Goal: Task Accomplishment & Management: Manage account settings

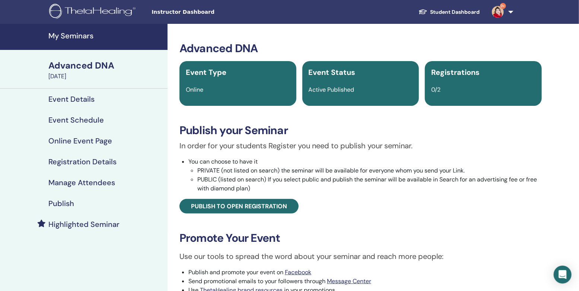
click at [68, 205] on h4 "Publish" at bounding box center [61, 203] width 26 height 9
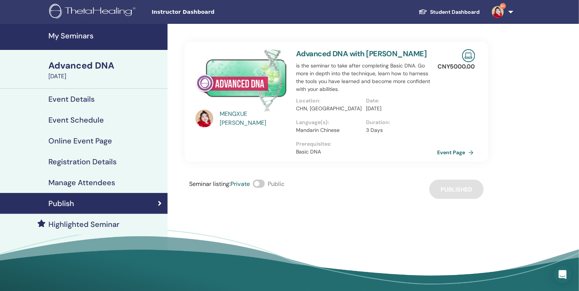
click at [444, 156] on link "Event Page" at bounding box center [456, 152] width 39 height 11
click at [76, 40] on h4 "My Seminars" at bounding box center [105, 35] width 115 height 9
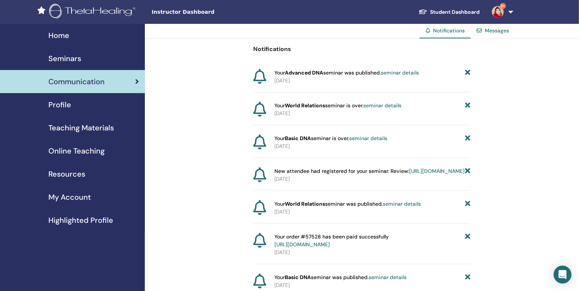
click at [68, 59] on span "Seminars" at bounding box center [64, 58] width 33 height 11
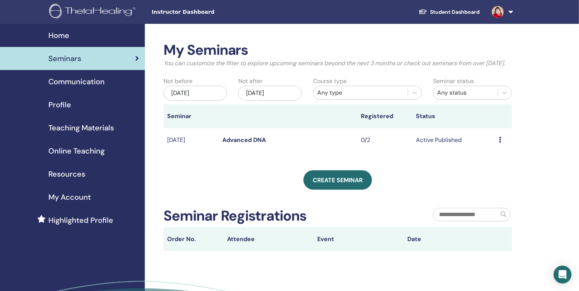
click at [499, 143] on icon at bounding box center [500, 140] width 2 height 6
click at [488, 185] on p "Cancel" at bounding box center [491, 184] width 28 height 9
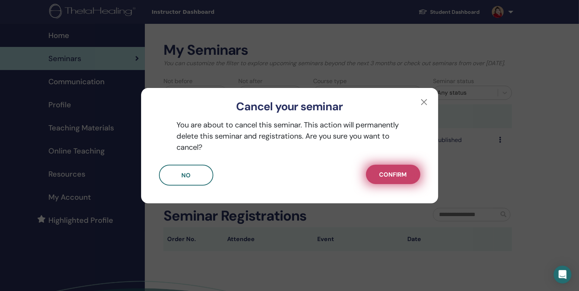
click at [387, 175] on span "Confirm" at bounding box center [393, 174] width 28 height 8
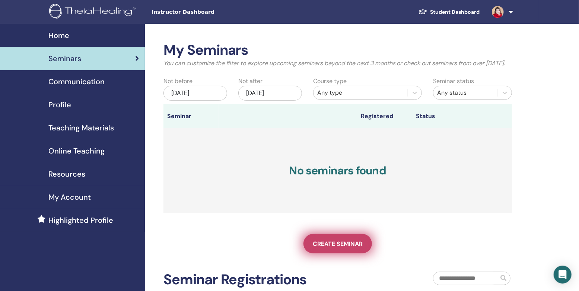
click at [332, 247] on span "Create seminar" at bounding box center [338, 244] width 50 height 8
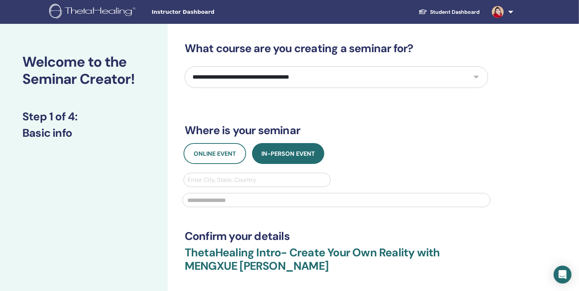
click at [394, 78] on select "**********" at bounding box center [336, 77] width 303 height 22
select select "*"
click at [185, 66] on select "**********" at bounding box center [336, 77] width 303 height 22
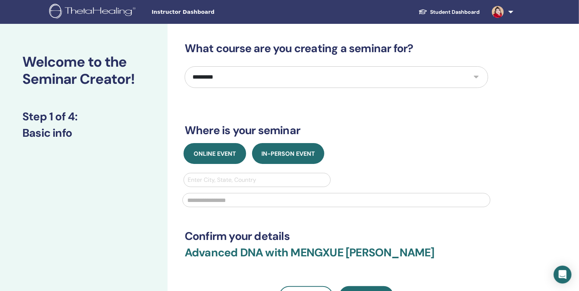
click at [202, 157] on span "Online Event" at bounding box center [215, 154] width 42 height 8
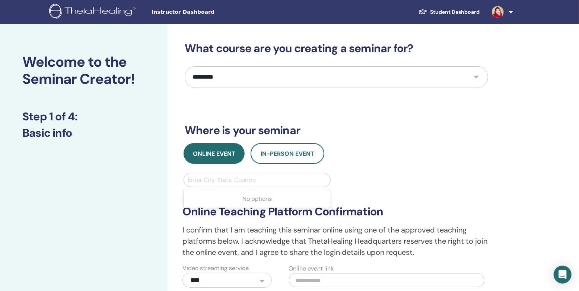
click at [208, 181] on div at bounding box center [257, 180] width 139 height 10
type input "********"
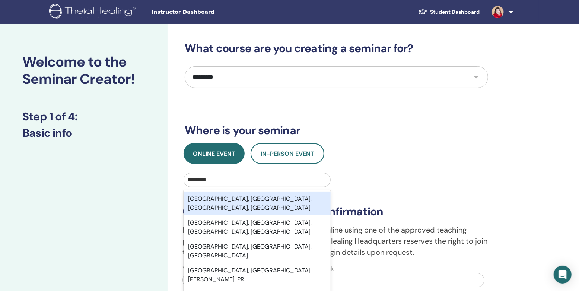
click at [228, 201] on div "[GEOGRAPHIC_DATA], [GEOGRAPHIC_DATA], [GEOGRAPHIC_DATA], [GEOGRAPHIC_DATA]" at bounding box center [256, 203] width 147 height 24
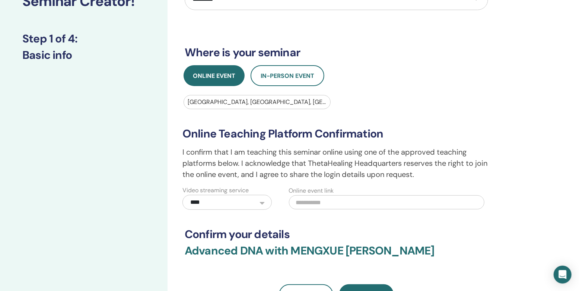
scroll to position [117, 0]
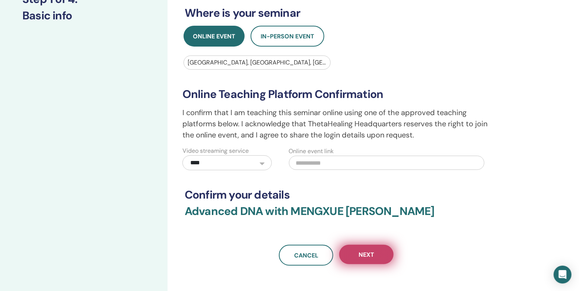
click at [371, 253] on span "Next" at bounding box center [366, 254] width 16 height 8
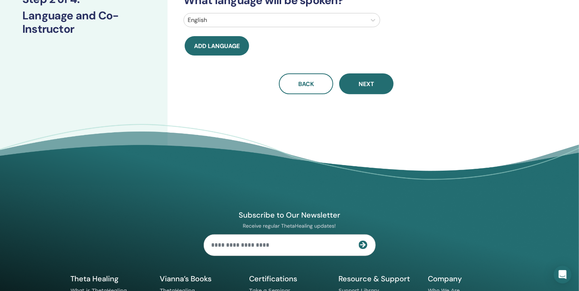
scroll to position [0, 0]
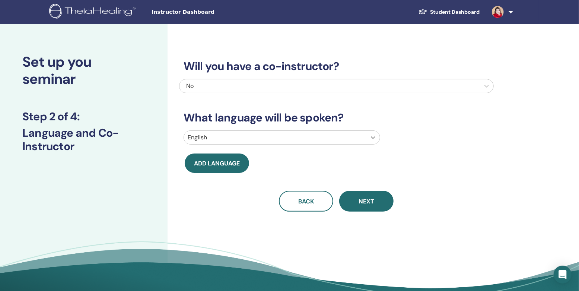
drag, startPoint x: 370, startPoint y: 137, endPoint x: 368, endPoint y: 141, distance: 4.3
click at [370, 137] on icon at bounding box center [372, 137] width 7 height 7
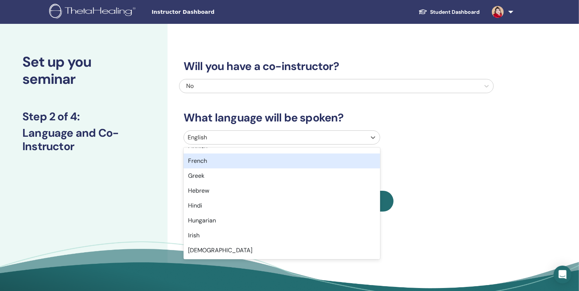
scroll to position [352, 0]
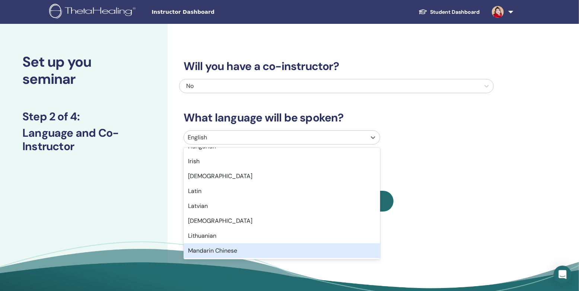
click at [243, 249] on div "Mandarin Chinese" at bounding box center [281, 250] width 196 height 15
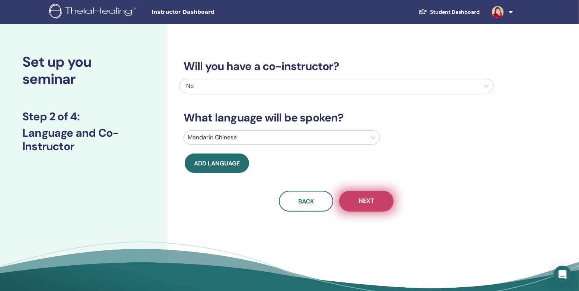
click at [366, 199] on span "Next" at bounding box center [366, 200] width 16 height 9
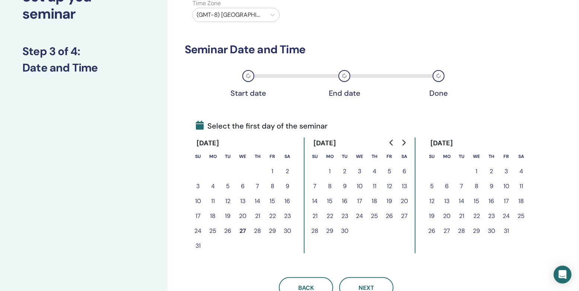
scroll to position [117, 0]
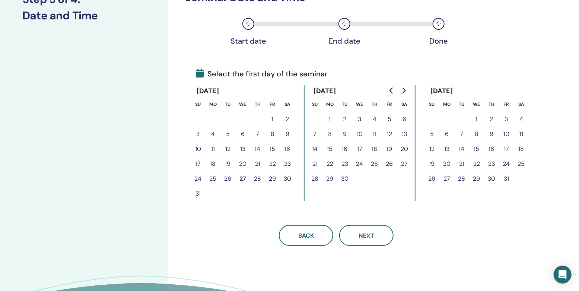
click at [227, 177] on button "26" at bounding box center [227, 178] width 15 height 15
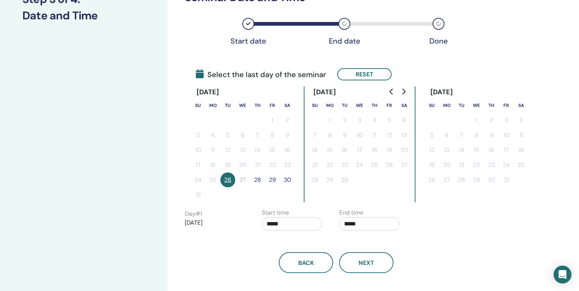
click at [227, 179] on button "26" at bounding box center [227, 179] width 15 height 15
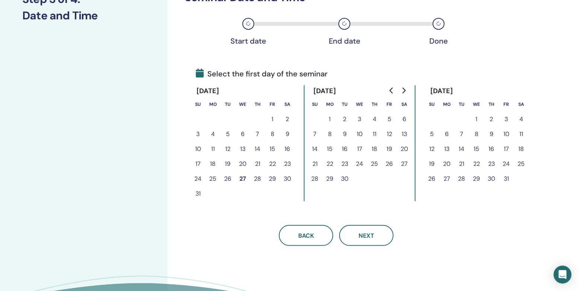
click at [238, 178] on button "27" at bounding box center [242, 178] width 15 height 15
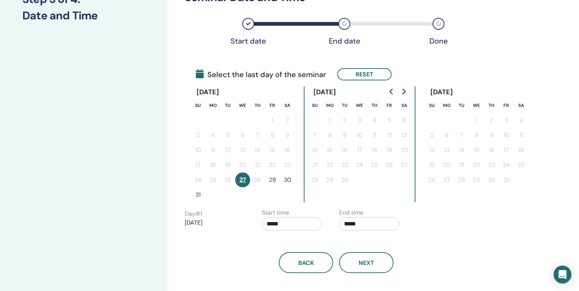
click at [238, 182] on button "27" at bounding box center [242, 179] width 15 height 15
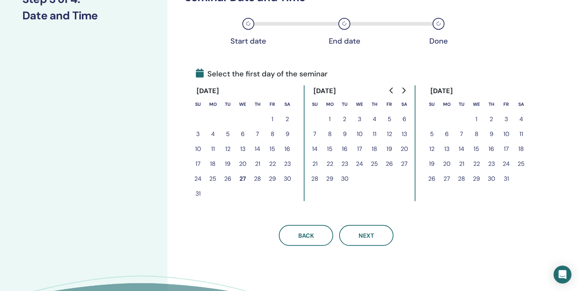
click at [226, 179] on button "26" at bounding box center [227, 178] width 15 height 15
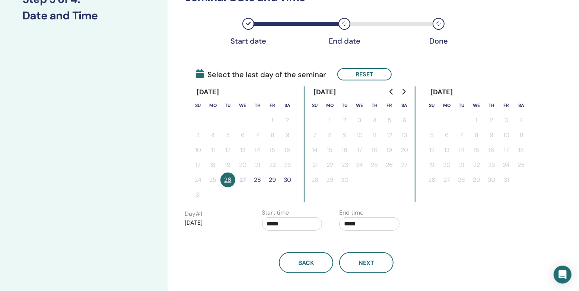
click at [228, 179] on button "26" at bounding box center [227, 179] width 15 height 15
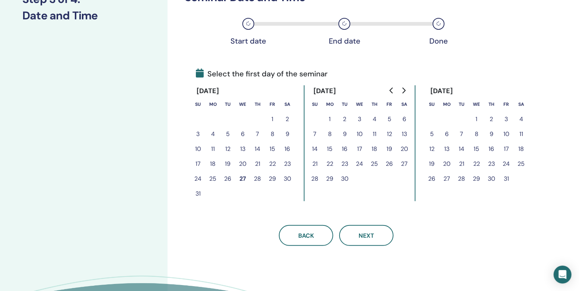
click at [237, 177] on button "27" at bounding box center [242, 178] width 15 height 15
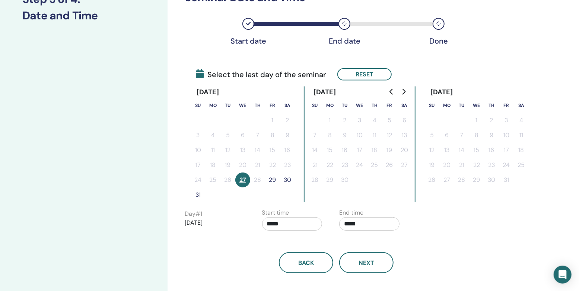
click at [273, 179] on button "29" at bounding box center [272, 179] width 15 height 15
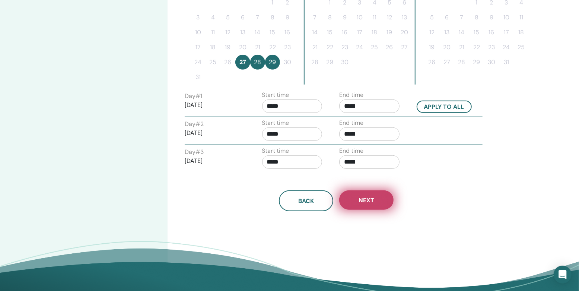
click at [374, 199] on button "Next" at bounding box center [366, 199] width 54 height 19
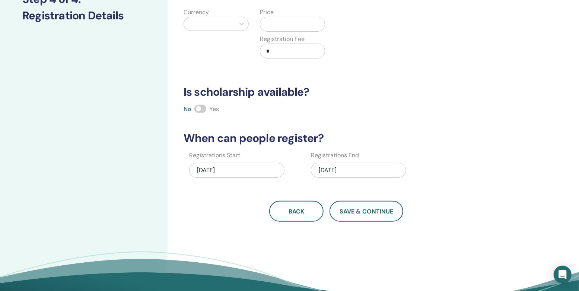
click at [363, 170] on div "08/29/2025" at bounding box center [358, 170] width 95 height 15
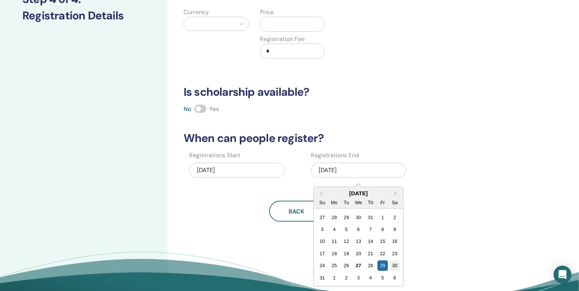
click at [395, 265] on div "30" at bounding box center [395, 265] width 10 height 10
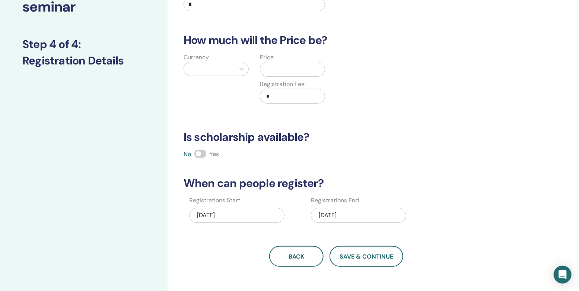
scroll to position [0, 0]
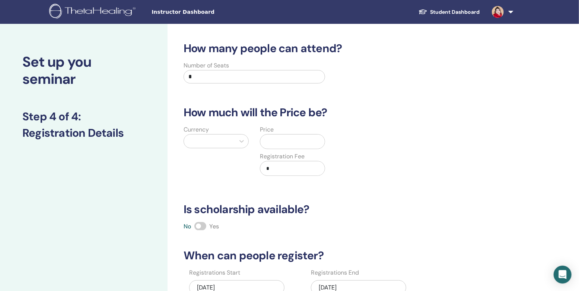
drag, startPoint x: 224, startPoint y: 73, endPoint x: 158, endPoint y: 75, distance: 66.6
click at [158, 75] on div "Set up you seminar Step 4 of 4 : Registration Details How many people can atten…" at bounding box center [289, 233] width 579 height 419
type input "*"
click at [234, 147] on div at bounding box center [209, 140] width 51 height 13
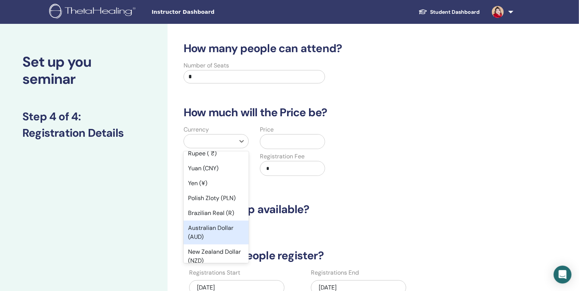
scroll to position [52, 0]
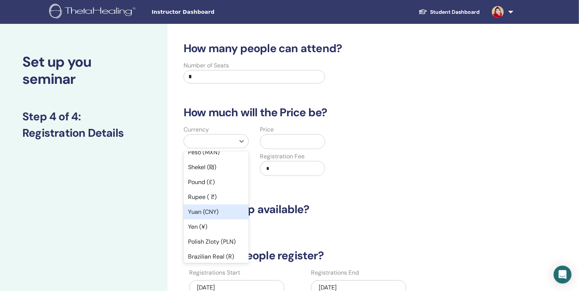
click at [214, 209] on div "Yuan (CNY)" at bounding box center [215, 211] width 65 height 15
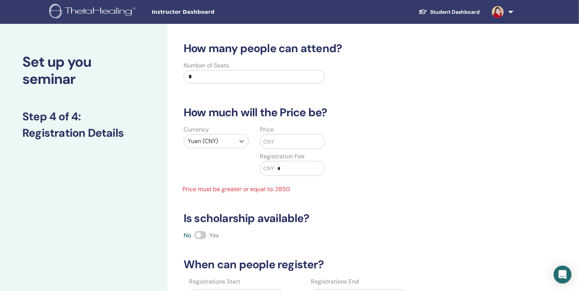
click at [289, 143] on input "text" at bounding box center [299, 141] width 51 height 14
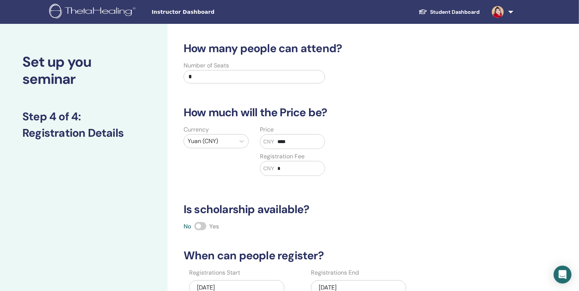
type input "****"
drag, startPoint x: 345, startPoint y: 225, endPoint x: 341, endPoint y: 223, distance: 4.7
click at [345, 225] on div "No Yes" at bounding box center [336, 226] width 314 height 9
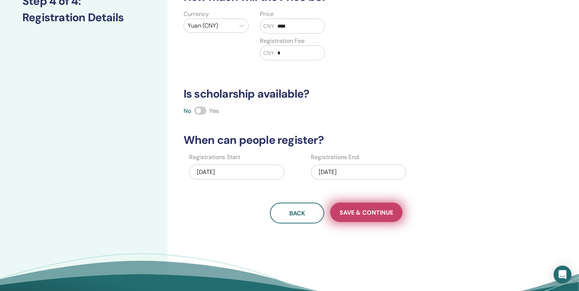
scroll to position [117, 0]
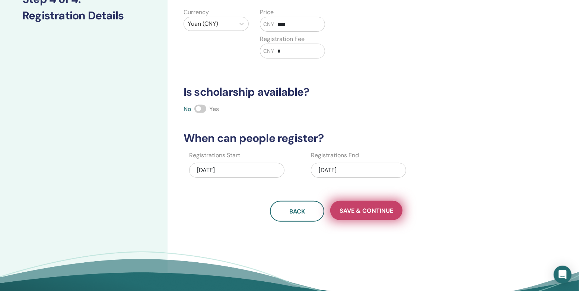
click at [368, 211] on span "Save & Continue" at bounding box center [366, 211] width 54 height 8
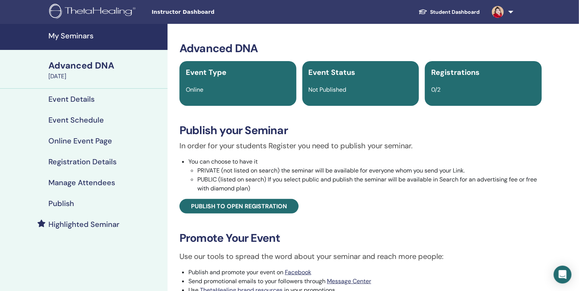
drag, startPoint x: 0, startPoint y: 0, endPoint x: 372, endPoint y: 207, distance: 425.8
click at [61, 203] on h4 "Publish" at bounding box center [61, 203] width 26 height 9
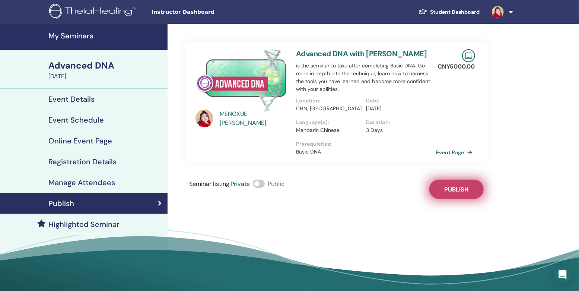
click at [450, 182] on button "Publish" at bounding box center [456, 188] width 54 height 19
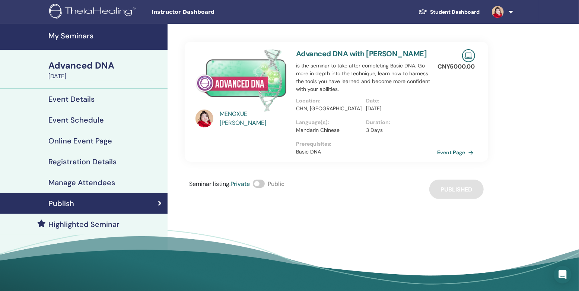
click at [457, 150] on link "Event Page" at bounding box center [456, 152] width 39 height 11
click at [79, 33] on h4 "My Seminars" at bounding box center [105, 35] width 115 height 9
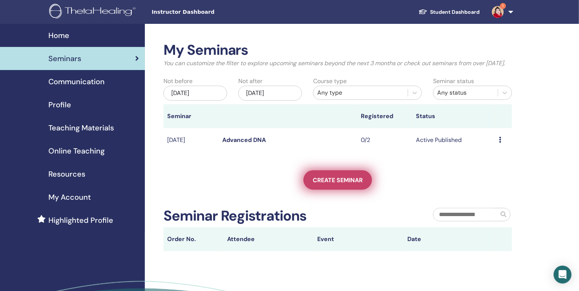
click at [317, 184] on span "Create seminar" at bounding box center [338, 180] width 50 height 8
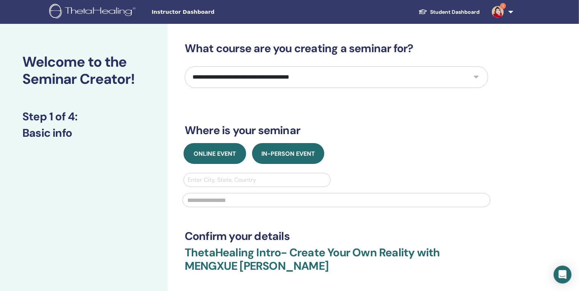
click at [212, 163] on button "Online Event" at bounding box center [214, 153] width 63 height 21
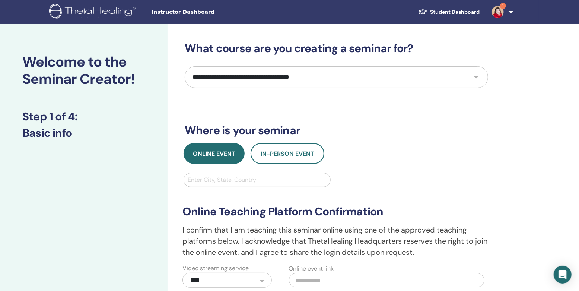
click at [340, 64] on div "**********" at bounding box center [336, 219] width 303 height 354
click at [335, 74] on select "**********" at bounding box center [336, 77] width 303 height 22
select select "**"
click at [185, 66] on select "**********" at bounding box center [336, 77] width 303 height 22
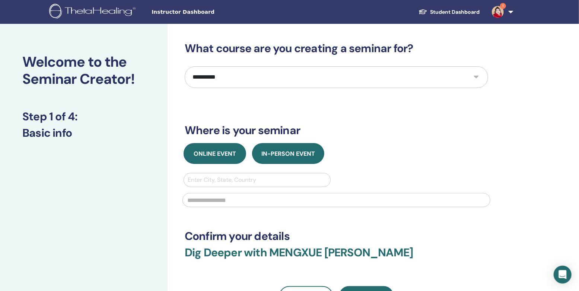
click at [219, 156] on span "Online Event" at bounding box center [215, 154] width 42 height 8
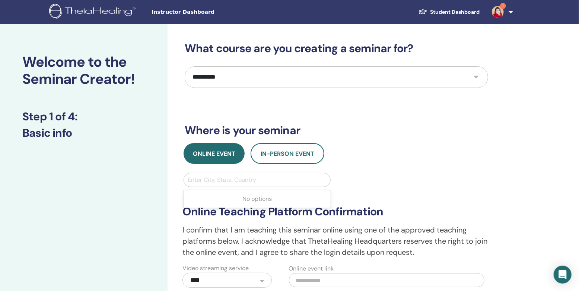
click at [222, 179] on div at bounding box center [257, 180] width 139 height 10
type input "********"
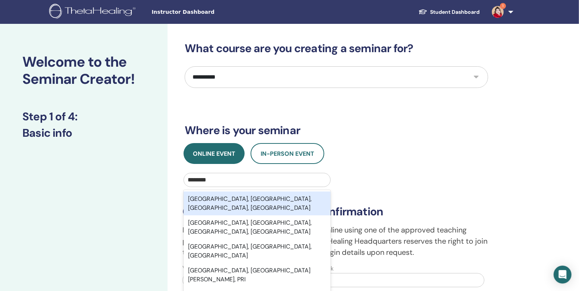
click at [228, 201] on div "[GEOGRAPHIC_DATA], [GEOGRAPHIC_DATA], [GEOGRAPHIC_DATA], [GEOGRAPHIC_DATA]" at bounding box center [256, 203] width 147 height 24
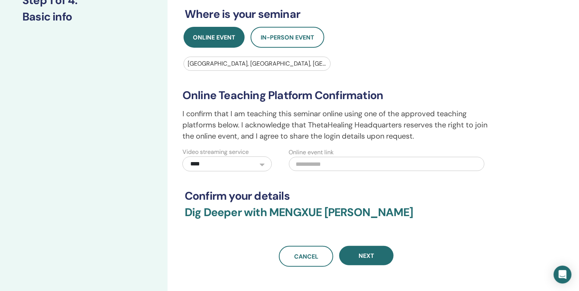
scroll to position [117, 0]
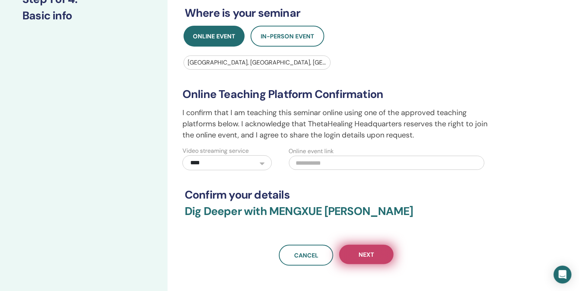
click at [372, 251] on span "Next" at bounding box center [366, 254] width 16 height 8
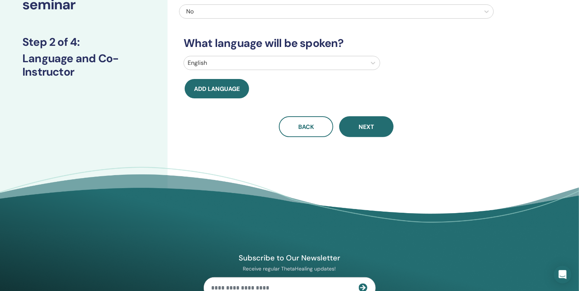
scroll to position [0, 0]
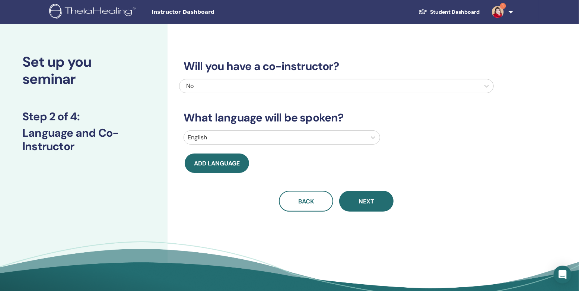
click at [352, 140] on div at bounding box center [275, 137] width 175 height 10
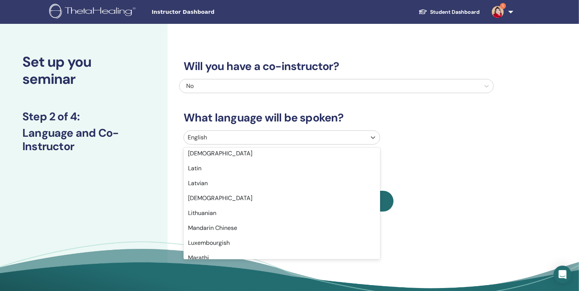
scroll to position [431, 0]
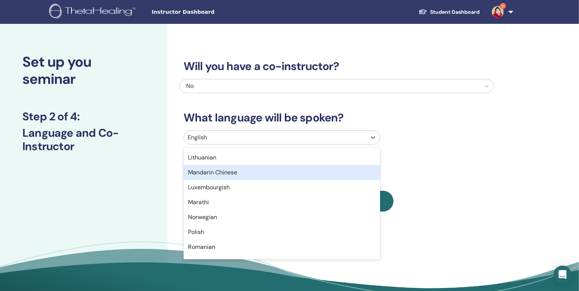
click at [239, 170] on div "Mandarin Chinese" at bounding box center [281, 172] width 196 height 15
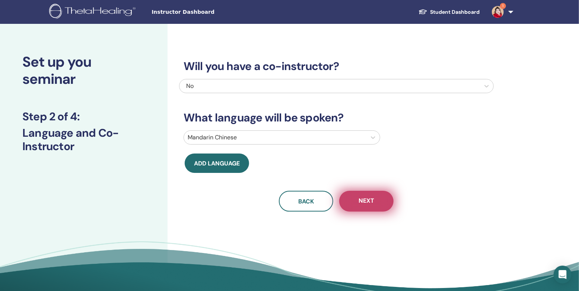
click at [360, 197] on span "Next" at bounding box center [366, 200] width 16 height 9
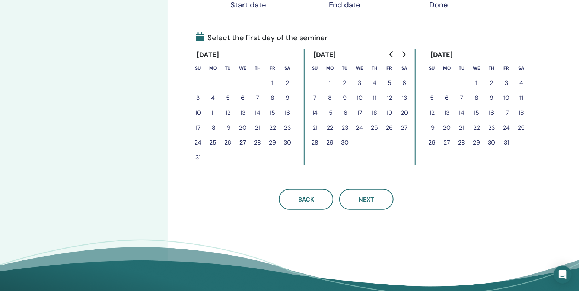
scroll to position [157, 0]
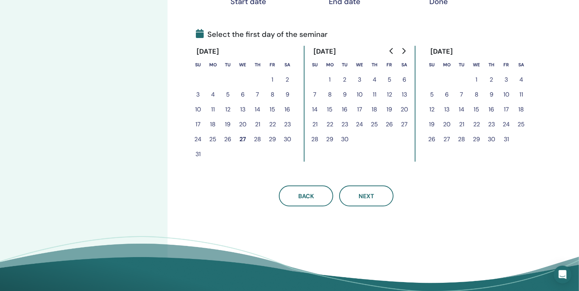
click at [285, 140] on button "30" at bounding box center [287, 139] width 15 height 15
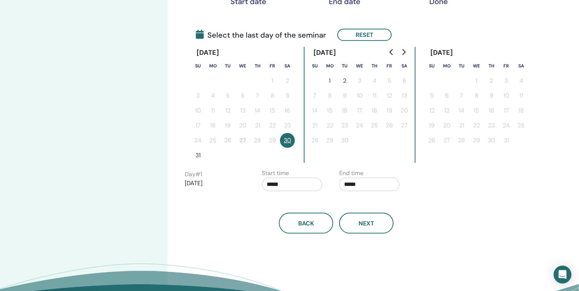
click at [287, 140] on button "30" at bounding box center [287, 140] width 15 height 15
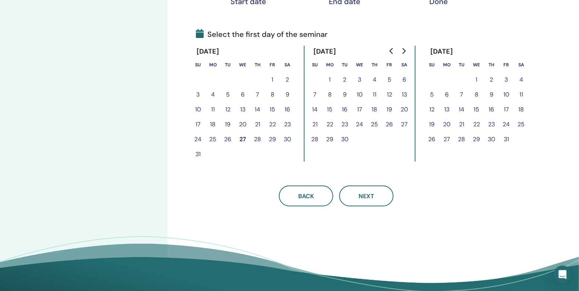
click at [290, 133] on button "30" at bounding box center [287, 139] width 15 height 15
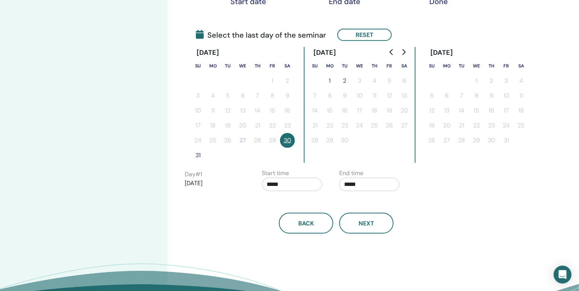
click at [200, 156] on button "31" at bounding box center [198, 155] width 15 height 15
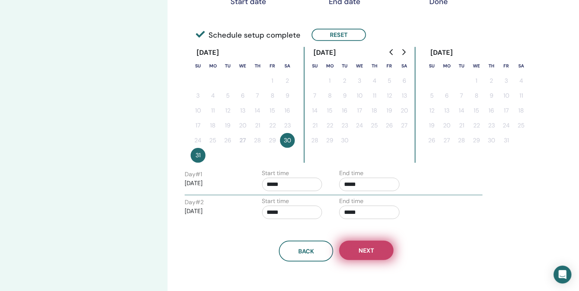
click at [374, 249] on span "Next" at bounding box center [366, 250] width 16 height 8
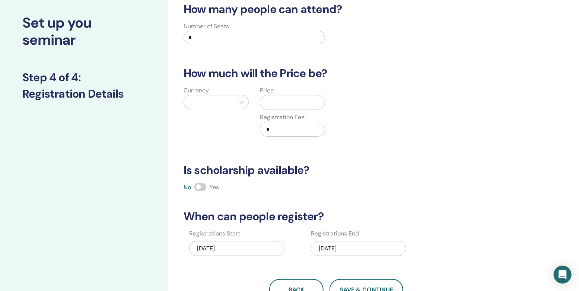
scroll to position [0, 0]
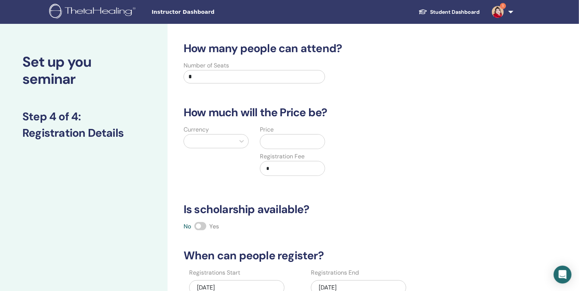
drag, startPoint x: 196, startPoint y: 77, endPoint x: 154, endPoint y: 77, distance: 42.1
click at [154, 77] on div "Set up you seminar Step 4 of 4 : Registration Details How many people can atten…" at bounding box center [289, 233] width 579 height 419
type input "*"
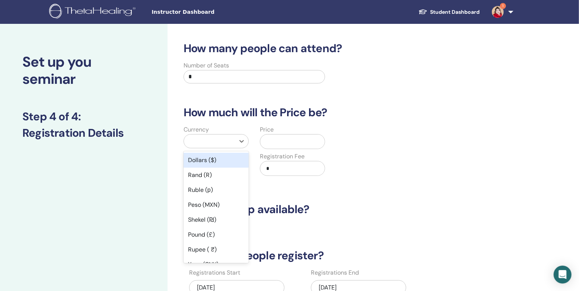
click at [215, 146] on div at bounding box center [209, 140] width 51 height 13
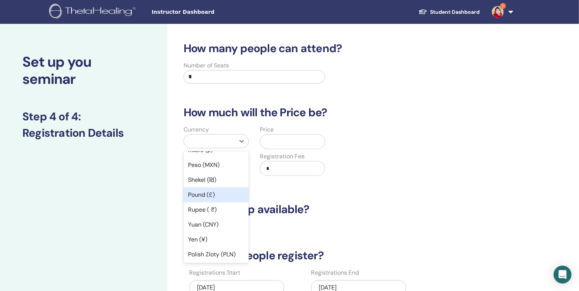
scroll to position [39, 0]
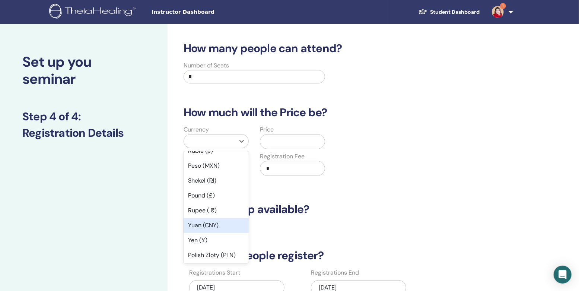
click at [210, 222] on div "Yuan (CNY)" at bounding box center [215, 225] width 65 height 15
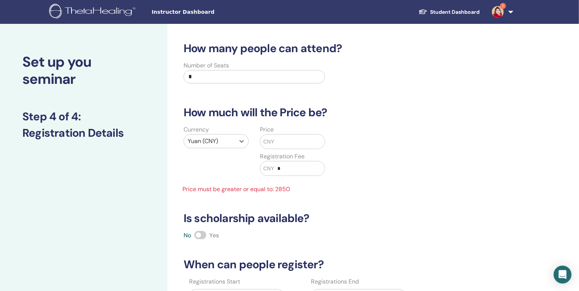
click at [282, 148] on input "text" at bounding box center [299, 141] width 51 height 14
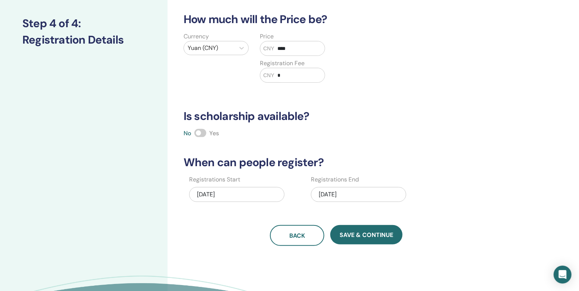
scroll to position [117, 0]
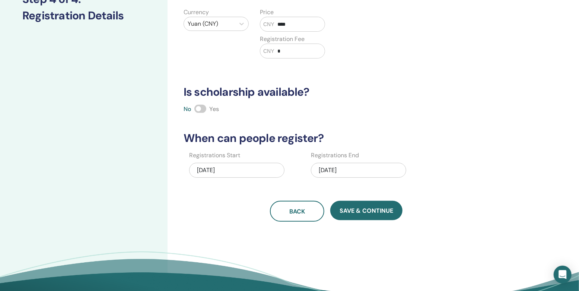
type input "****"
click at [372, 170] on div "08/31/2025" at bounding box center [358, 170] width 95 height 15
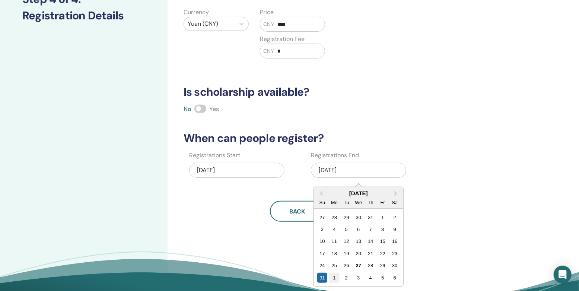
click at [334, 277] on div "1" at bounding box center [334, 277] width 10 height 10
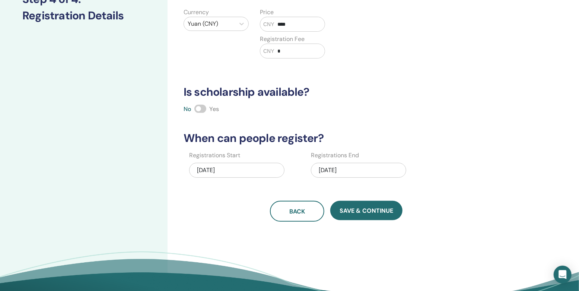
click at [349, 170] on div "09/01/2025" at bounding box center [358, 170] width 95 height 15
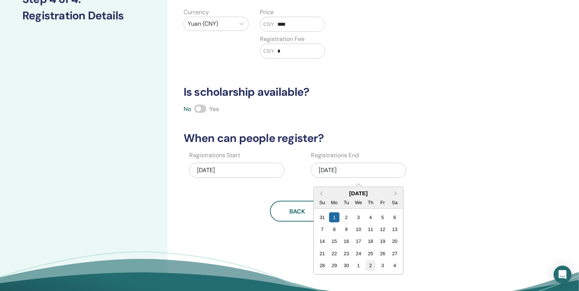
click at [373, 265] on div "2" at bounding box center [370, 265] width 10 height 10
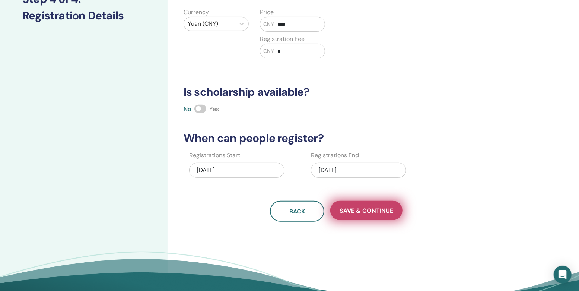
click at [363, 215] on button "Save & Continue" at bounding box center [366, 210] width 72 height 19
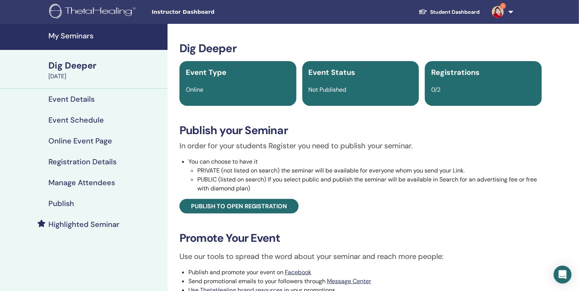
click at [70, 204] on h4 "Publish" at bounding box center [61, 203] width 26 height 9
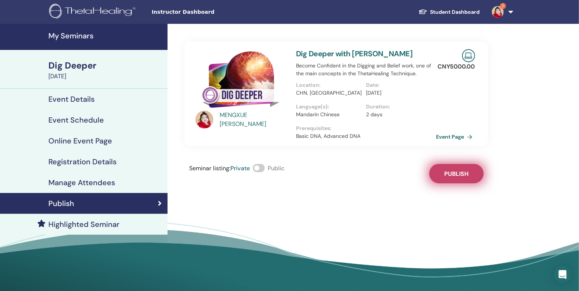
click at [463, 176] on span "Publish" at bounding box center [456, 174] width 24 height 8
click at [461, 136] on link "Event Page" at bounding box center [456, 136] width 39 height 11
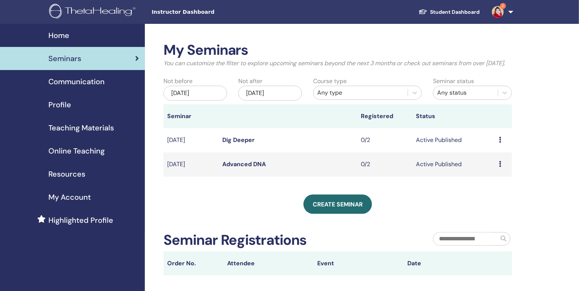
click at [235, 168] on link "Advanced DNA" at bounding box center [244, 164] width 44 height 8
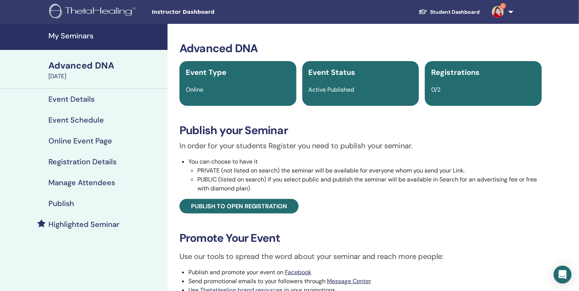
click at [64, 206] on h4 "Publish" at bounding box center [61, 203] width 26 height 9
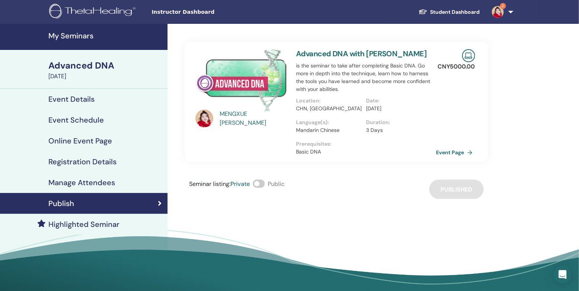
click at [74, 182] on h4 "Manage Attendees" at bounding box center [81, 182] width 67 height 9
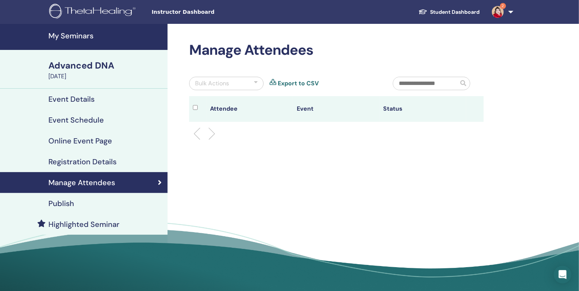
click at [79, 164] on h4 "Registration Details" at bounding box center [82, 161] width 68 height 9
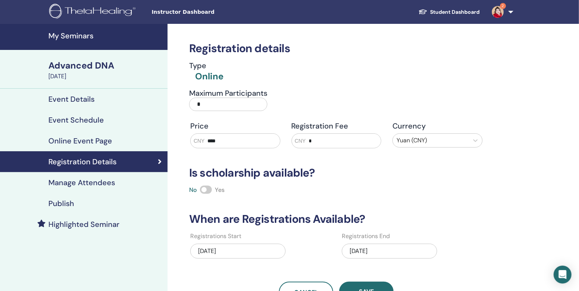
click at [394, 250] on div "08/30/2025" at bounding box center [389, 250] width 95 height 15
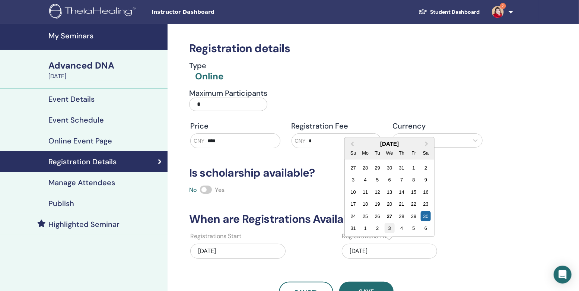
click at [385, 228] on div "3" at bounding box center [389, 228] width 10 height 10
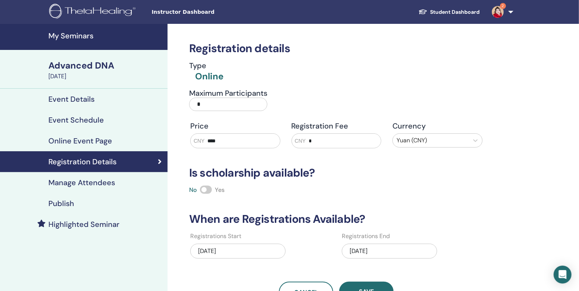
scroll to position [39, 0]
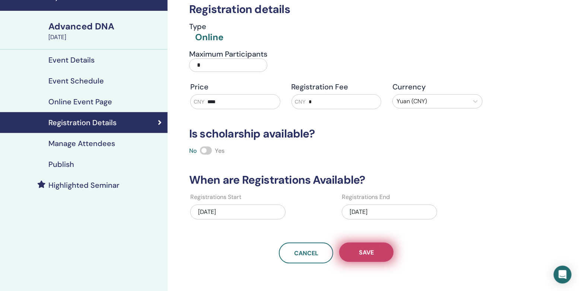
click at [362, 252] on span "Save" at bounding box center [366, 252] width 15 height 8
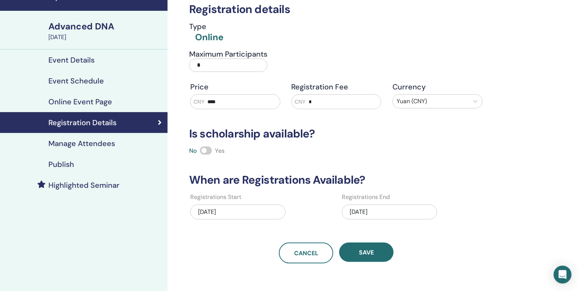
click at [362, 252] on span "Save" at bounding box center [366, 252] width 15 height 8
click at [68, 165] on h4 "Publish" at bounding box center [61, 164] width 26 height 9
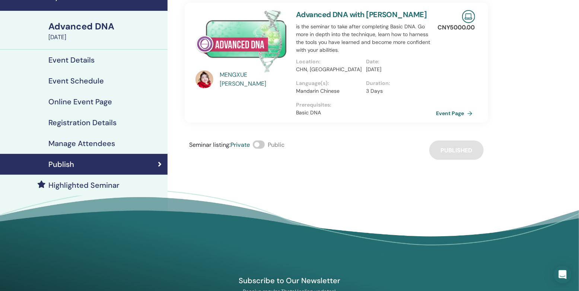
click at [87, 122] on h4 "Registration Details" at bounding box center [82, 122] width 68 height 9
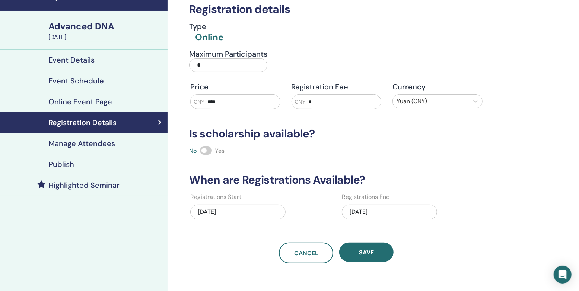
click at [71, 166] on h4 "Publish" at bounding box center [61, 164] width 26 height 9
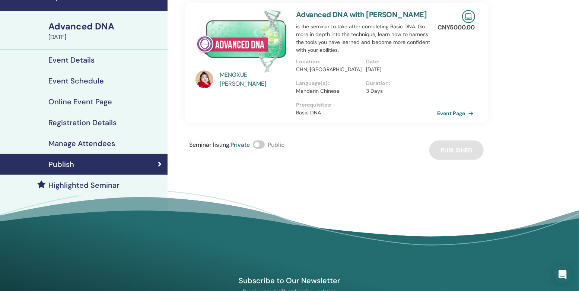
click at [461, 116] on link "Event Page" at bounding box center [456, 113] width 39 height 11
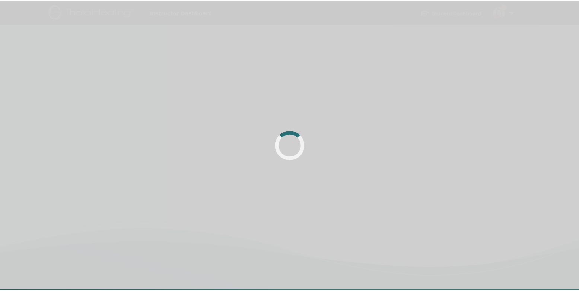
scroll to position [39, 0]
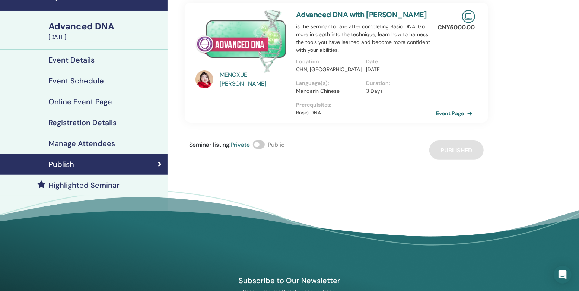
click at [69, 60] on h4 "Event Details" at bounding box center [71, 59] width 46 height 9
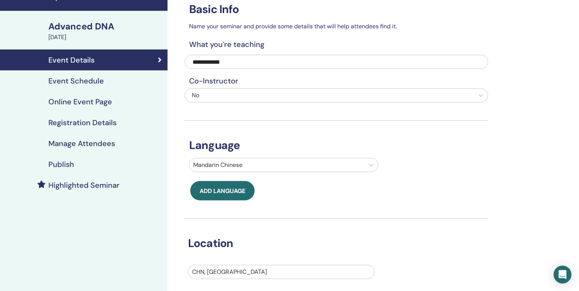
click at [78, 28] on div "Advanced DNA" at bounding box center [105, 26] width 115 height 13
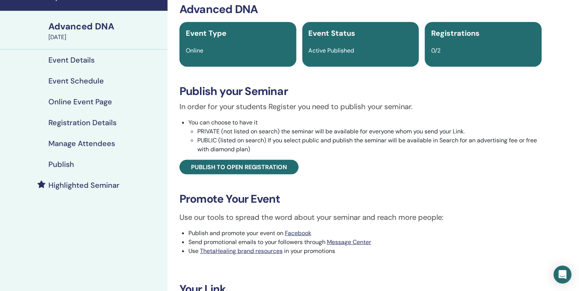
click at [82, 29] on div "Advanced DNA" at bounding box center [105, 26] width 115 height 13
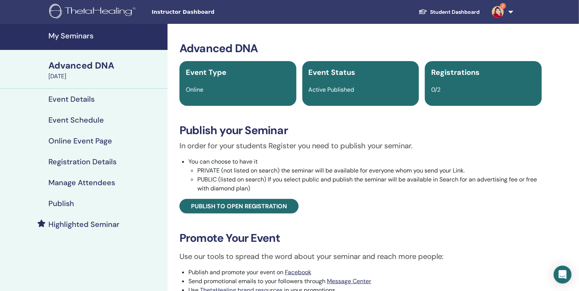
click at [73, 30] on link "My Seminars" at bounding box center [83, 37] width 167 height 26
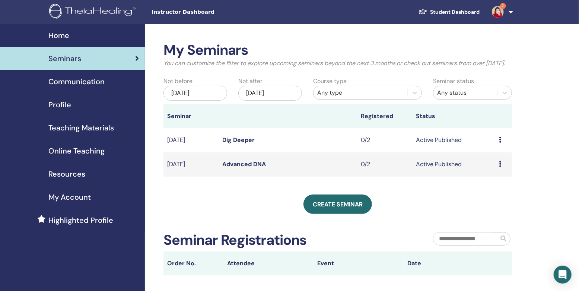
click at [236, 144] on link "Dig Deeper" at bounding box center [238, 140] width 32 height 8
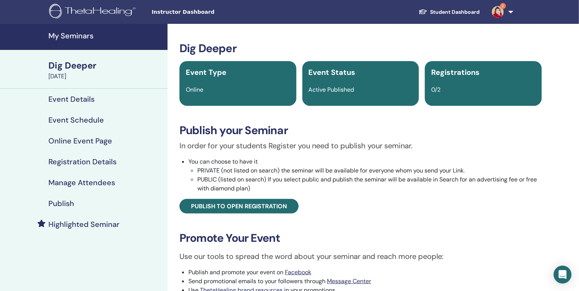
click at [81, 185] on h4 "Manage Attendees" at bounding box center [81, 182] width 67 height 9
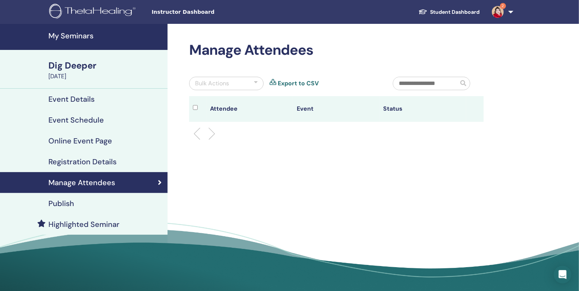
click at [77, 158] on h4 "Registration Details" at bounding box center [82, 161] width 68 height 9
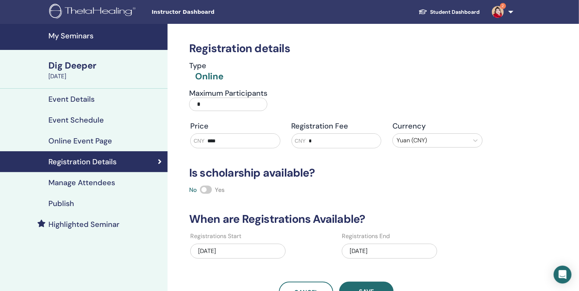
click at [59, 203] on h4 "Publish" at bounding box center [61, 203] width 26 height 9
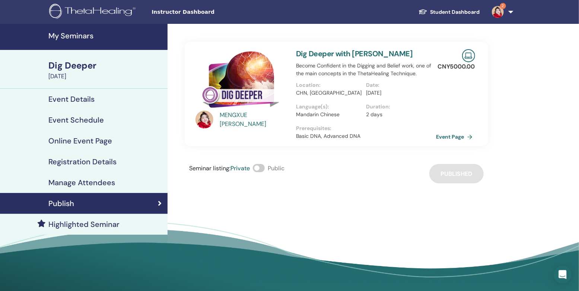
click at [64, 184] on h4 "Manage Attendees" at bounding box center [81, 182] width 67 height 9
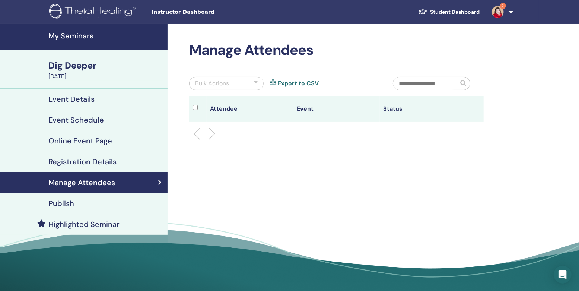
click at [72, 161] on h4 "Registration Details" at bounding box center [82, 161] width 68 height 9
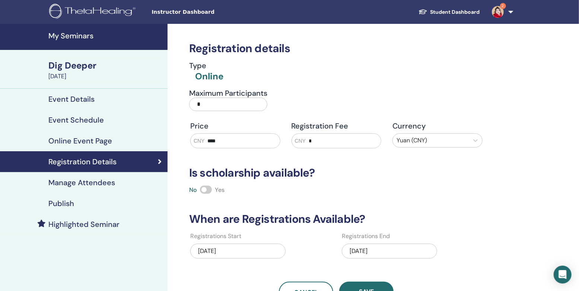
click at [71, 30] on link "My Seminars" at bounding box center [83, 37] width 167 height 26
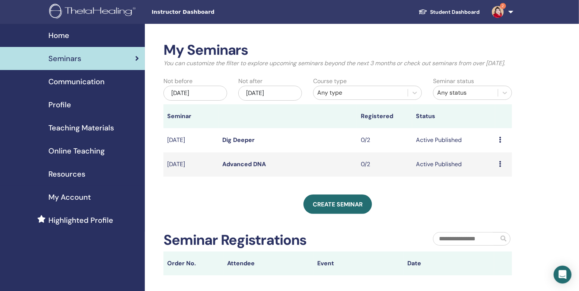
click at [251, 168] on link "Advanced DNA" at bounding box center [244, 164] width 44 height 8
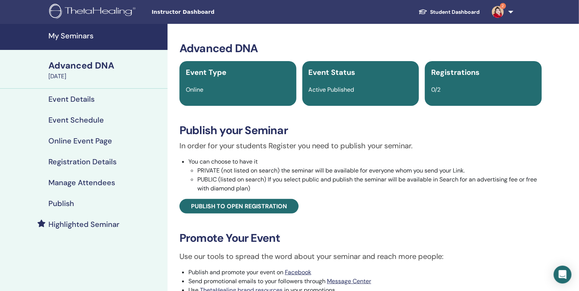
click at [65, 185] on h4 "Manage Attendees" at bounding box center [81, 182] width 67 height 9
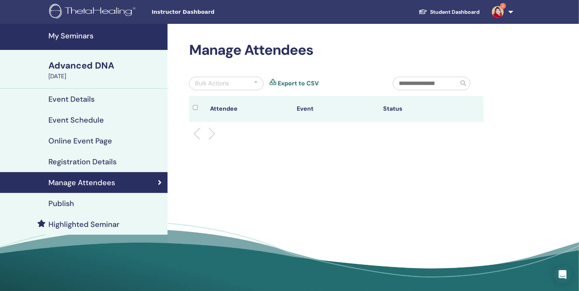
click at [64, 165] on h4 "Registration Details" at bounding box center [82, 161] width 68 height 9
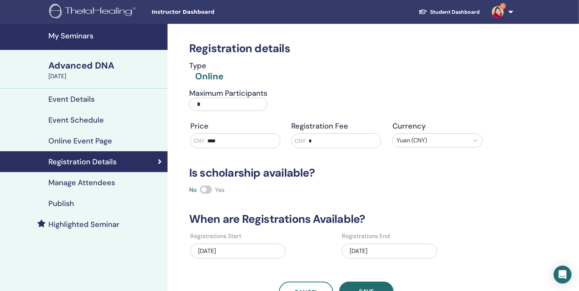
click at [67, 179] on h4 "Manage Attendees" at bounding box center [81, 182] width 67 height 9
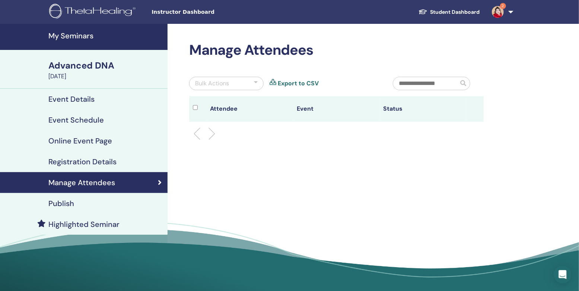
click at [72, 162] on h4 "Registration Details" at bounding box center [82, 161] width 68 height 9
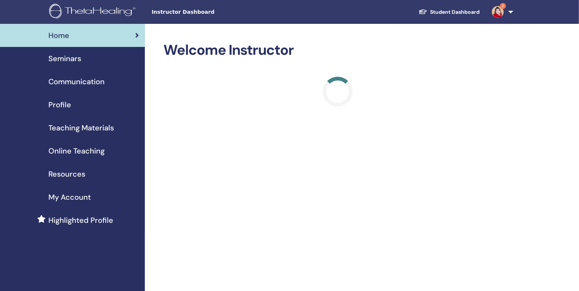
click at [68, 63] on span "Seminars" at bounding box center [64, 58] width 33 height 11
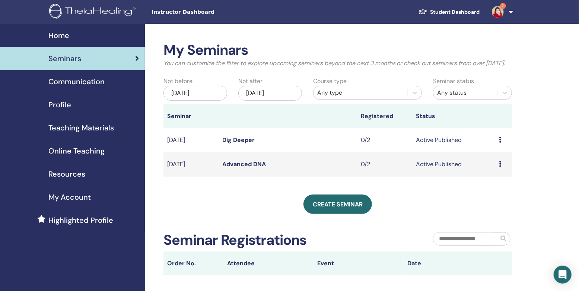
click at [215, 100] on div "[DATE]" at bounding box center [195, 93] width 64 height 15
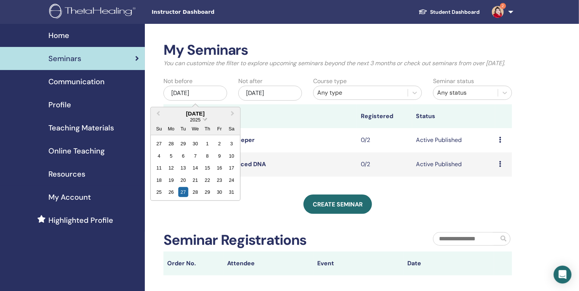
click at [200, 122] on span "2025" at bounding box center [195, 119] width 10 height 6
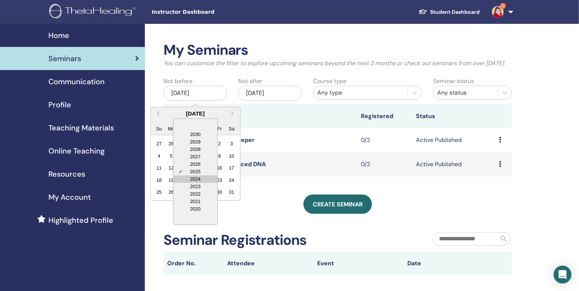
click at [195, 182] on div "2024" at bounding box center [195, 178] width 44 height 7
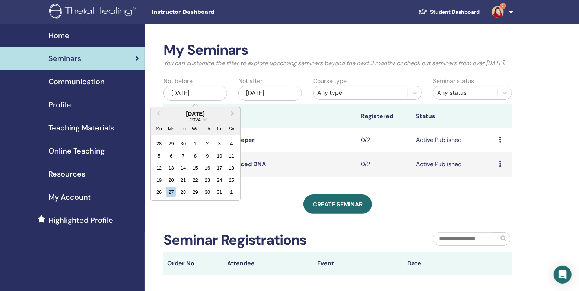
click at [269, 227] on div "My Seminars You can customize the filter to explore upcoming seminars beyond th…" at bounding box center [337, 158] width 348 height 233
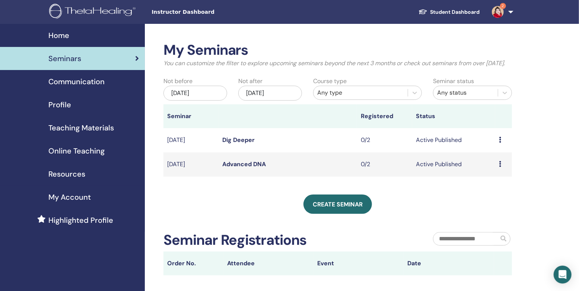
click at [381, 97] on div "Any type" at bounding box center [360, 92] width 87 height 9
click at [361, 96] on div "Any type" at bounding box center [360, 93] width 94 height 12
click at [195, 100] on div "[DATE]" at bounding box center [195, 93] width 64 height 15
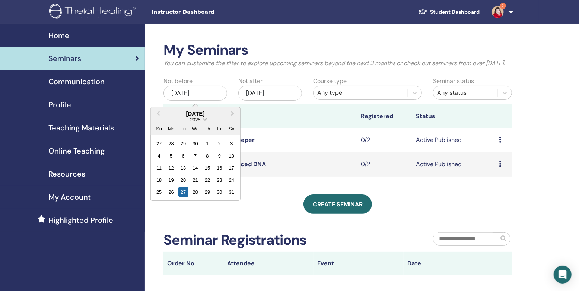
click at [204, 121] on span "Choose Date" at bounding box center [204, 118] width 5 height 5
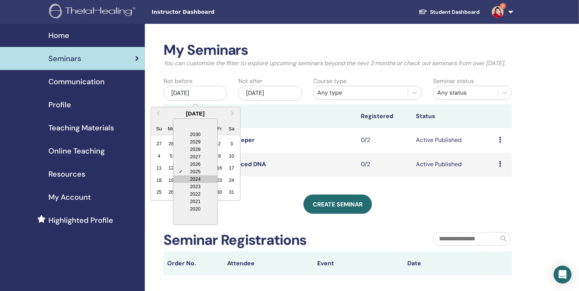
click at [194, 182] on div "2024" at bounding box center [195, 178] width 44 height 7
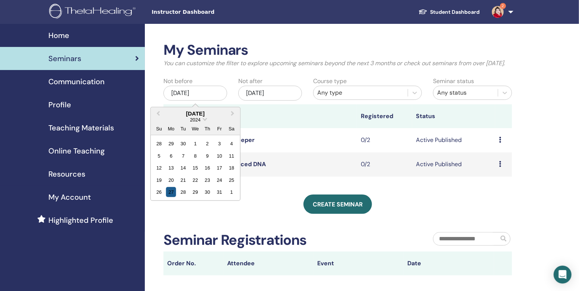
click at [173, 197] on div "27" at bounding box center [171, 192] width 10 height 10
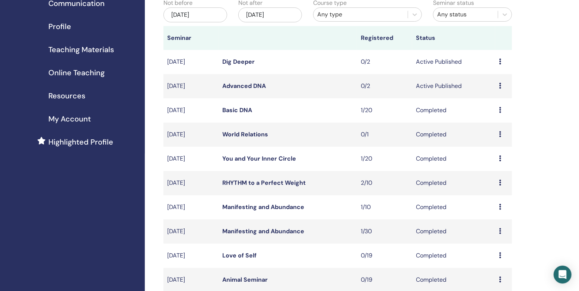
scroll to position [117, 0]
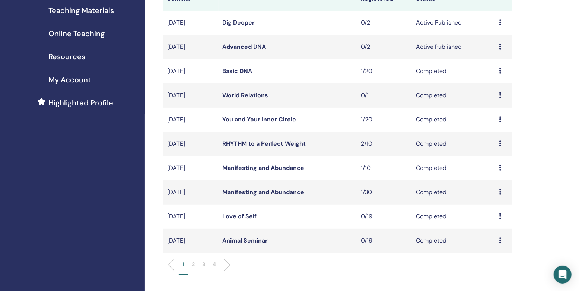
click at [261, 123] on link "You and Your Inner Circle" at bounding box center [259, 119] width 74 height 8
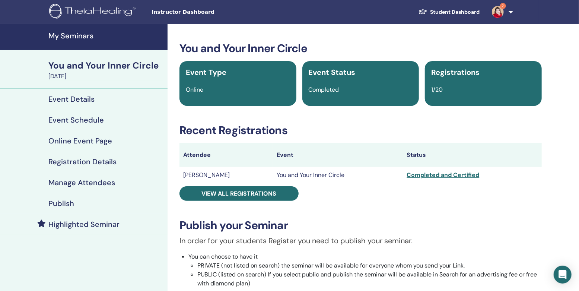
click at [70, 37] on h4 "My Seminars" at bounding box center [105, 35] width 115 height 9
